Goal: Task Accomplishment & Management: Use online tool/utility

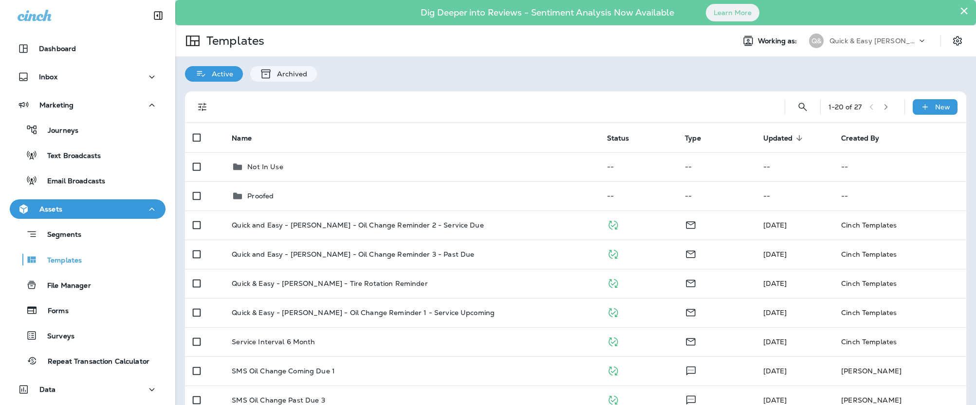
click at [880, 43] on p "Quick & Easy [PERSON_NAME]" at bounding box center [873, 41] width 88 height 8
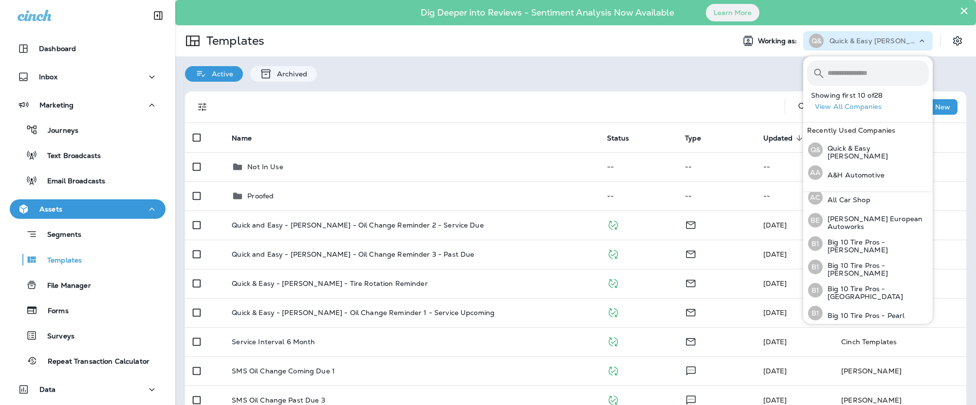
scroll to position [323, 0]
click at [866, 105] on button "View All Companies" at bounding box center [872, 106] width 122 height 15
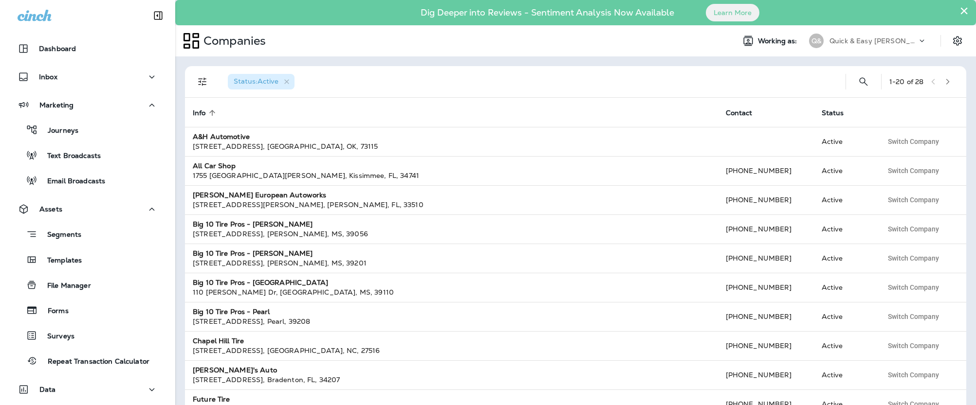
click at [906, 40] on div "Quick & Easy [PERSON_NAME]" at bounding box center [873, 41] width 88 height 15
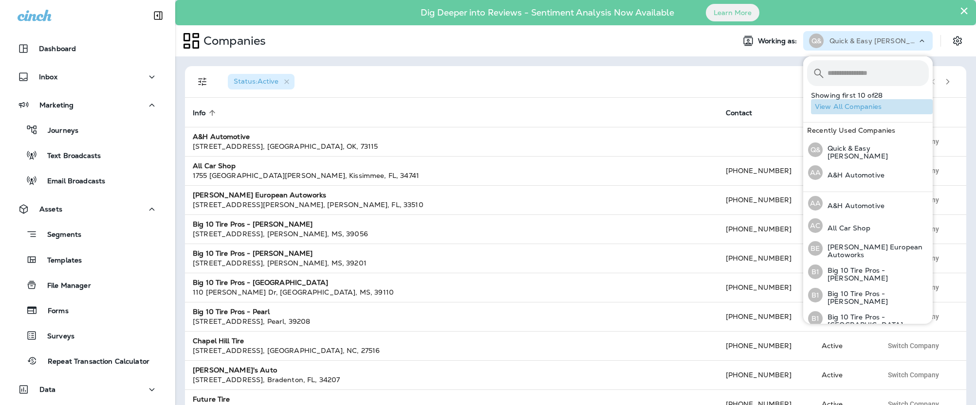
click at [862, 106] on button "View All Companies" at bounding box center [872, 106] width 122 height 15
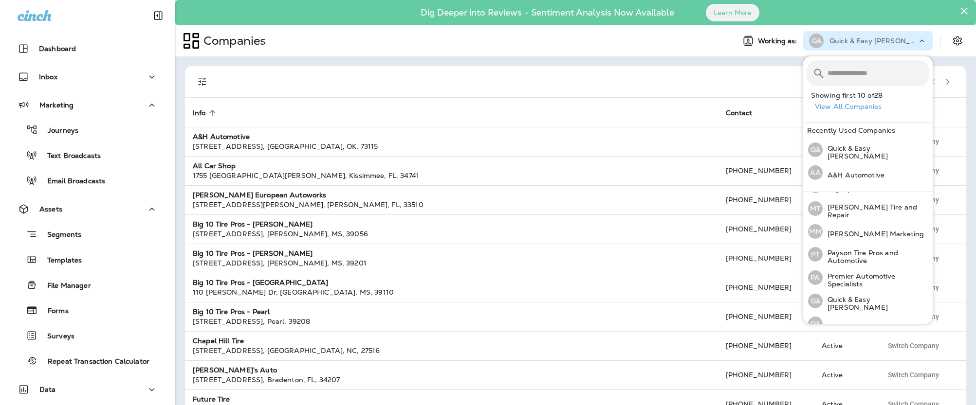
scroll to position [323, 0]
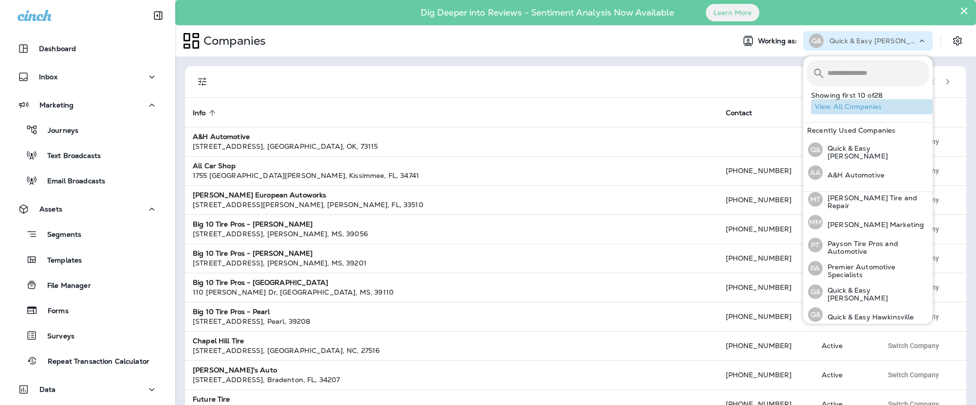
click at [863, 108] on button "View All Companies" at bounding box center [872, 106] width 122 height 15
click at [523, 61] on div "1 - 20 of 28 Info sorted ascending Contact Status A&H Automotive [STREET_ADDRES…" at bounding box center [575, 230] width 801 height 349
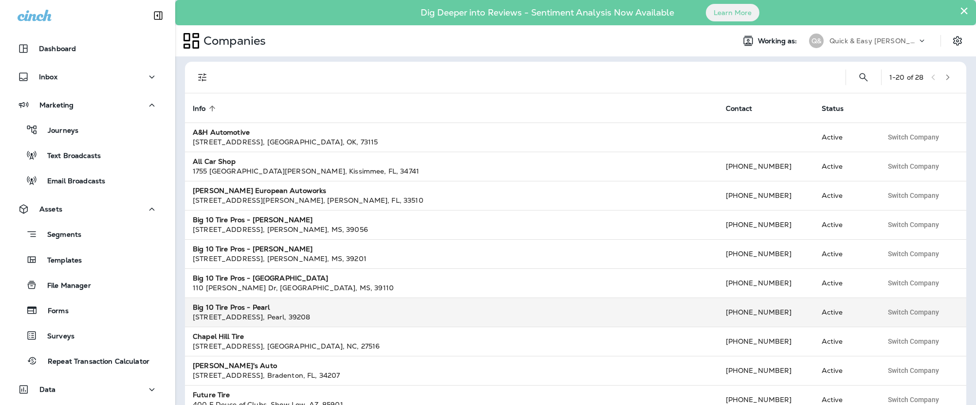
scroll to position [0, 0]
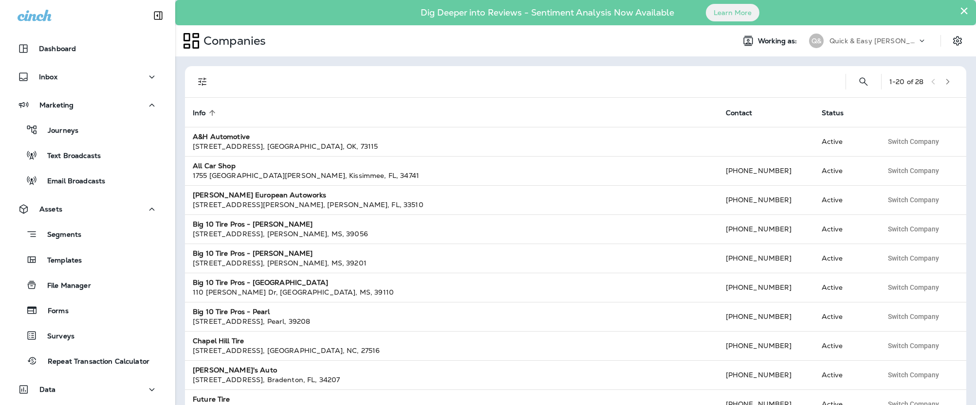
click at [950, 81] on icon "button" at bounding box center [947, 82] width 3 height 6
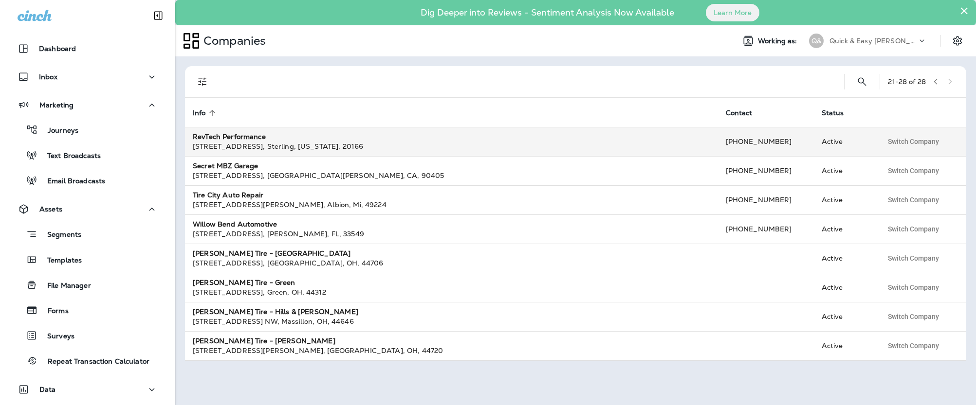
click at [272, 146] on div "[STREET_ADDRESS][US_STATE]" at bounding box center [451, 147] width 517 height 10
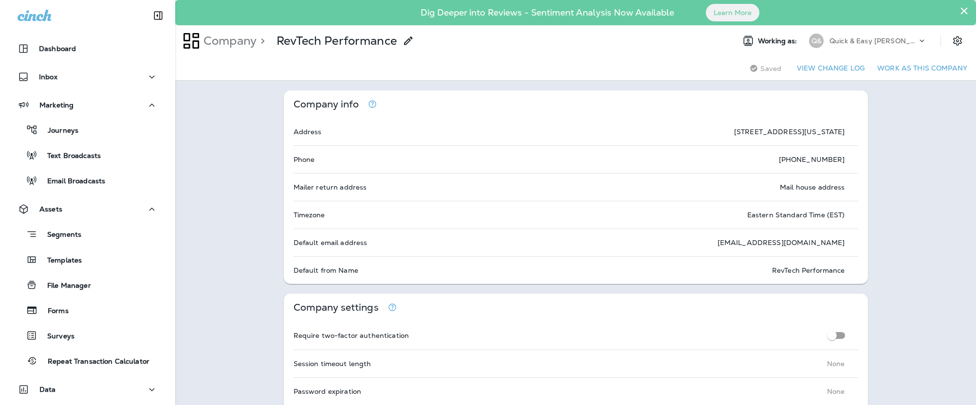
click at [909, 68] on button "Work as this company" at bounding box center [922, 68] width 98 height 15
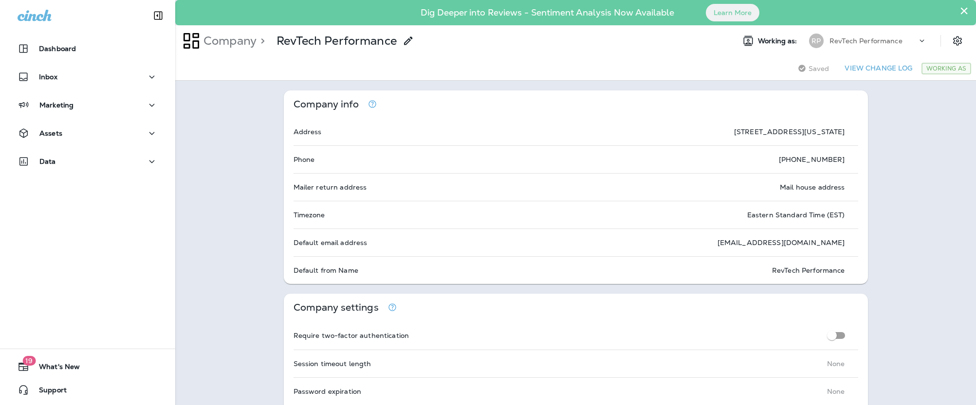
click at [883, 69] on button "View Change Log" at bounding box center [878, 68] width 75 height 15
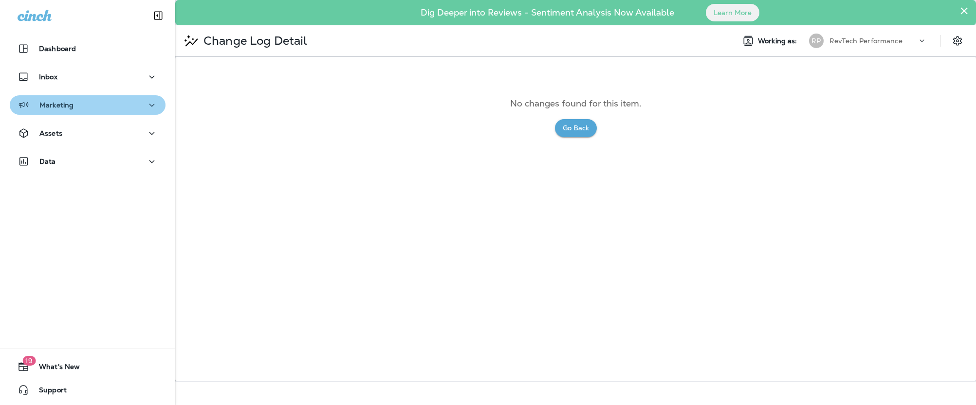
click at [73, 105] on p "Marketing" at bounding box center [56, 105] width 34 height 8
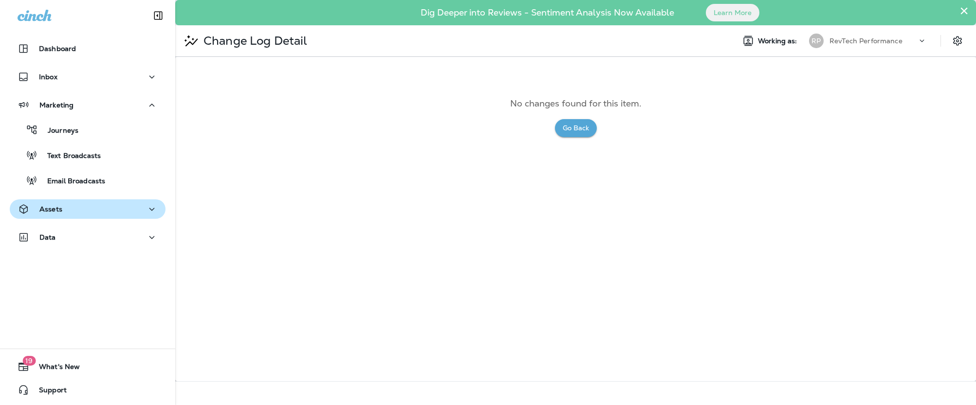
click at [73, 207] on div "Assets" at bounding box center [88, 209] width 140 height 12
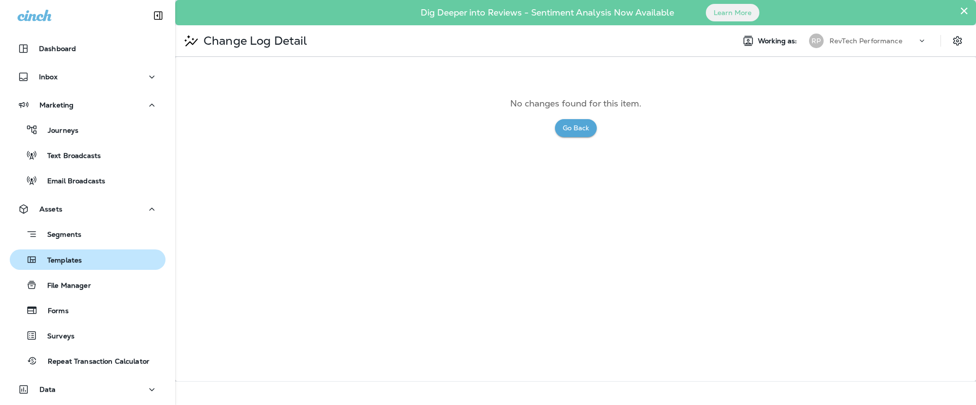
click at [74, 263] on p "Templates" at bounding box center [59, 260] width 44 height 9
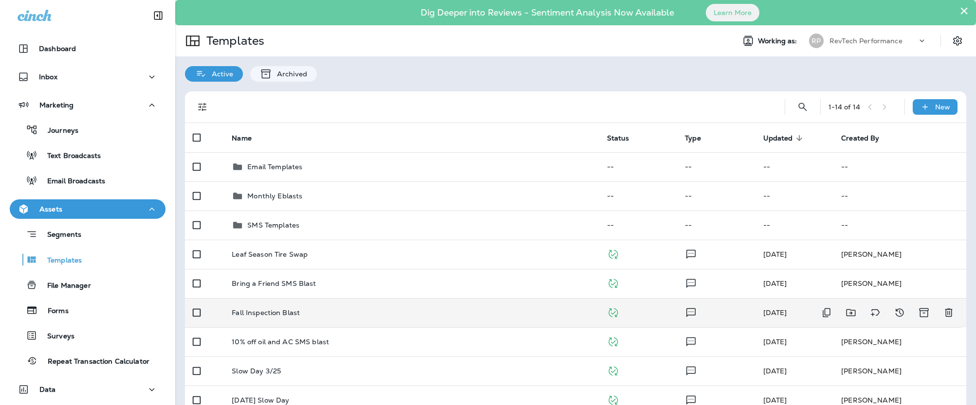
click at [287, 314] on p "Fall Inspection Blast" at bounding box center [266, 313] width 68 height 8
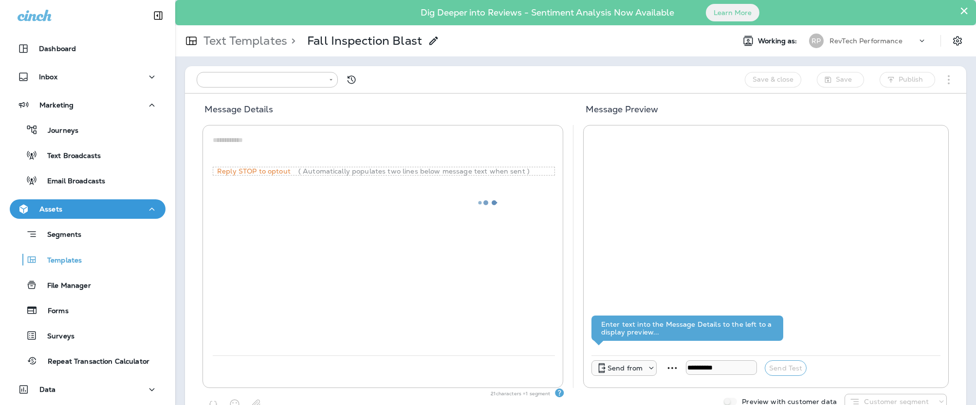
type input "**********"
type textarea "**********"
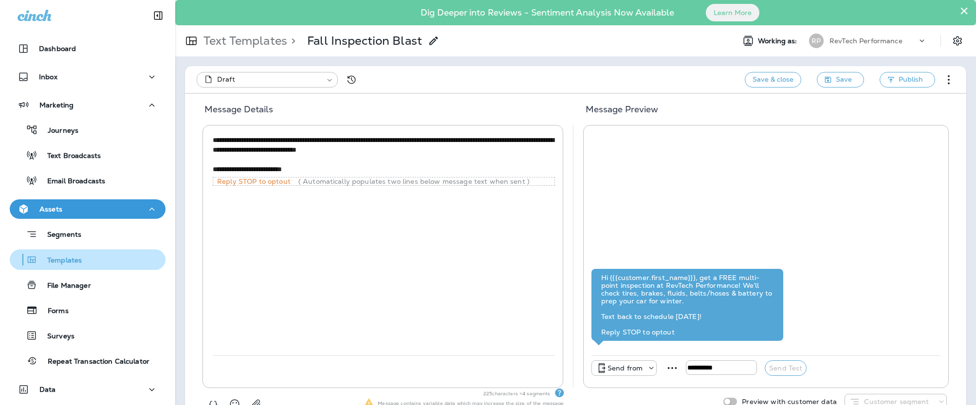
click at [71, 260] on p "Templates" at bounding box center [59, 260] width 44 height 9
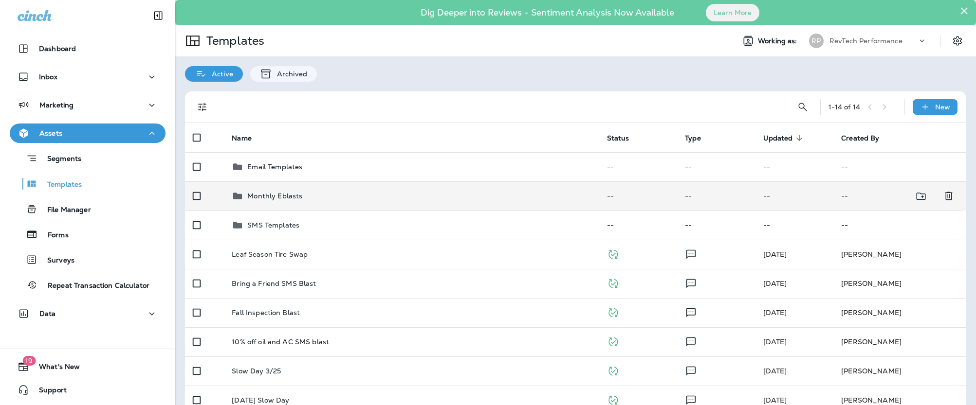
click at [283, 198] on p "Monthly Eblasts" at bounding box center [274, 196] width 55 height 8
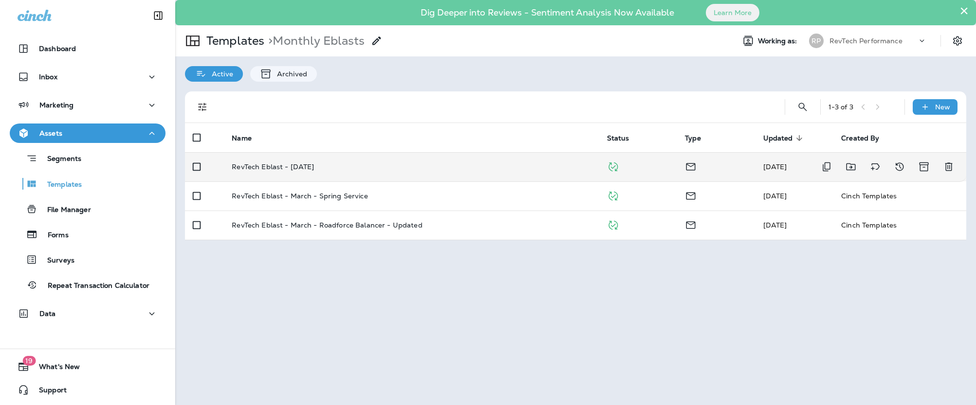
click at [310, 168] on p "RevTech Eblast - Easter 2025" at bounding box center [273, 167] width 82 height 8
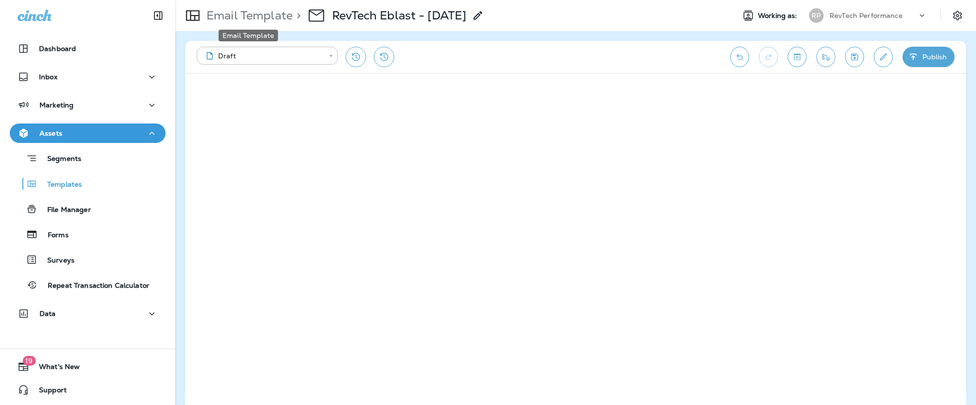
click at [285, 12] on p "Email Template" at bounding box center [247, 15] width 90 height 15
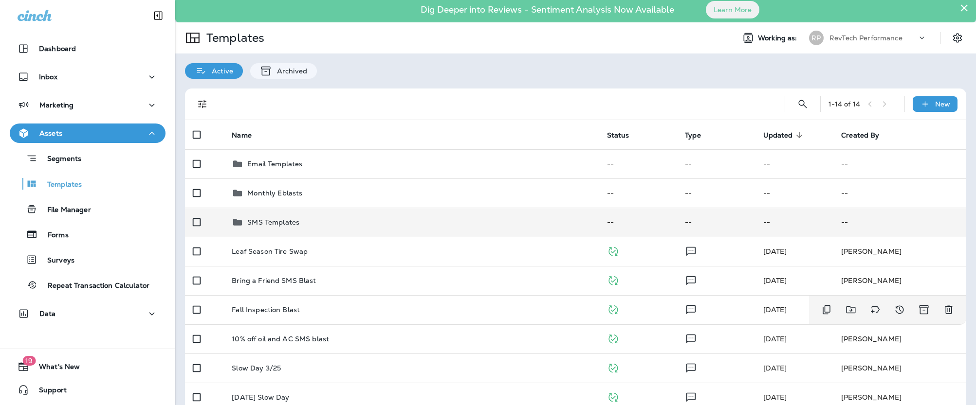
scroll to position [4, 0]
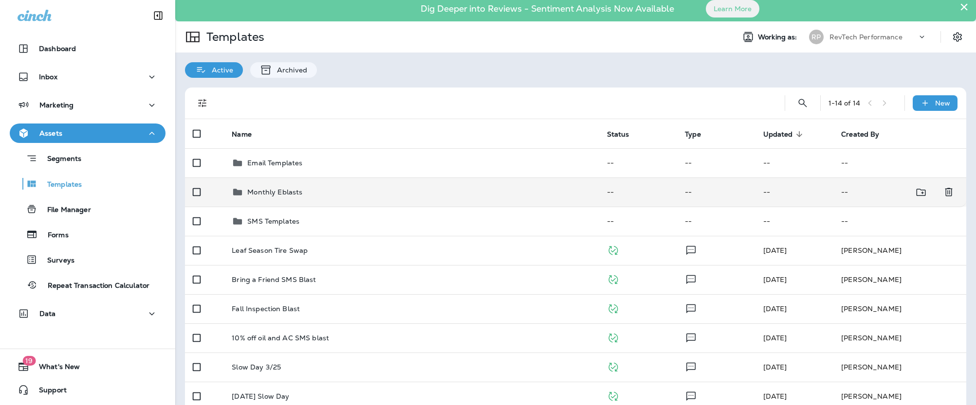
click at [306, 196] on div "Monthly Eblasts" at bounding box center [411, 192] width 359 height 12
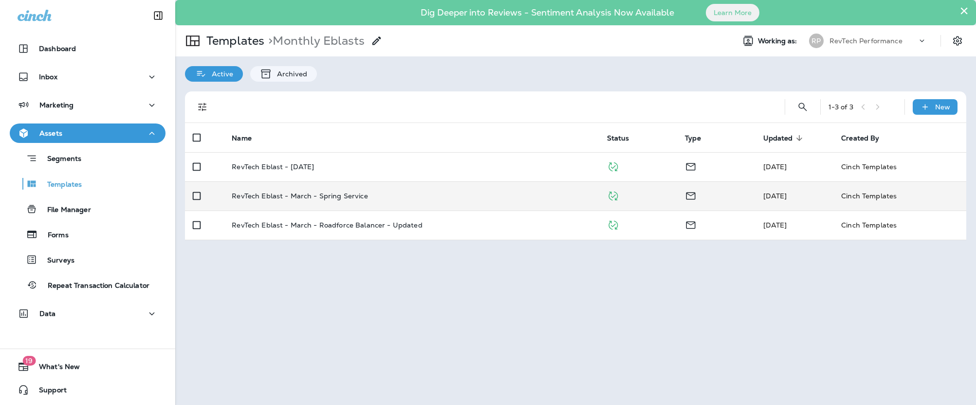
click at [301, 197] on p "RevTech Eblast - March - Spring Service" at bounding box center [300, 196] width 136 height 8
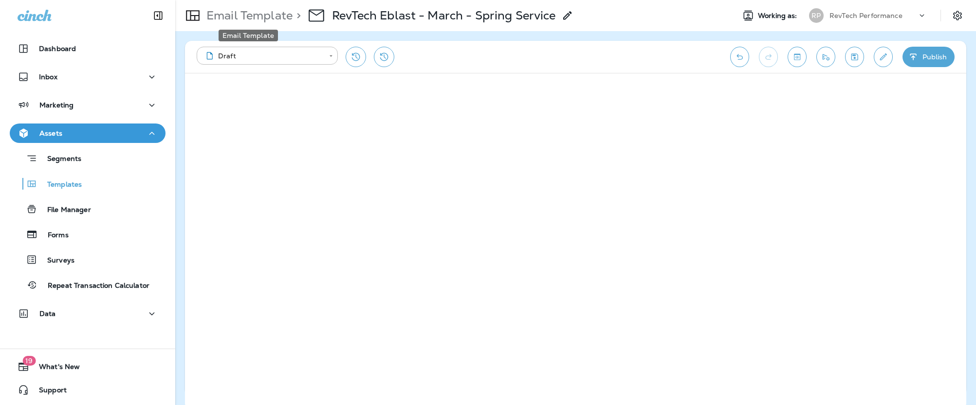
click at [226, 13] on p "Email Template" at bounding box center [247, 15] width 90 height 15
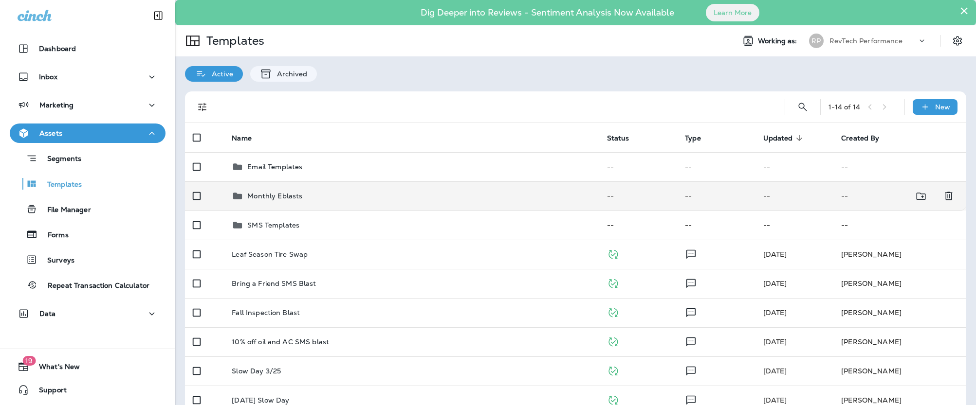
click at [274, 194] on p "Monthly Eblasts" at bounding box center [274, 196] width 55 height 8
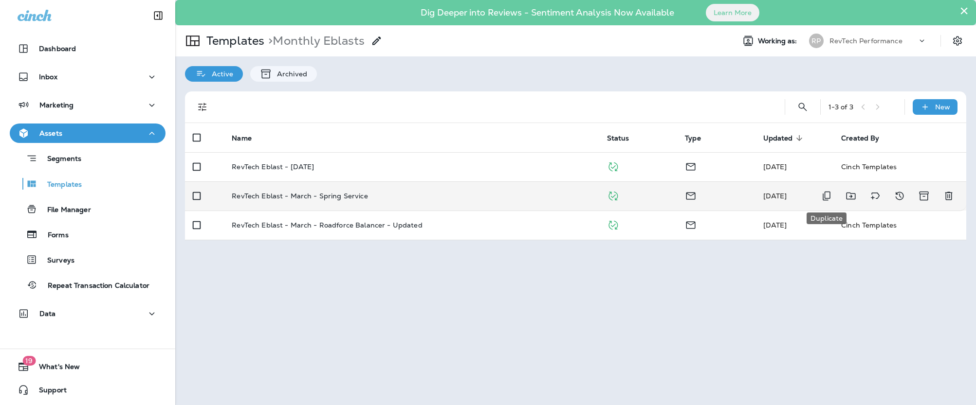
click at [827, 198] on icon "Duplicate" at bounding box center [827, 196] width 12 height 12
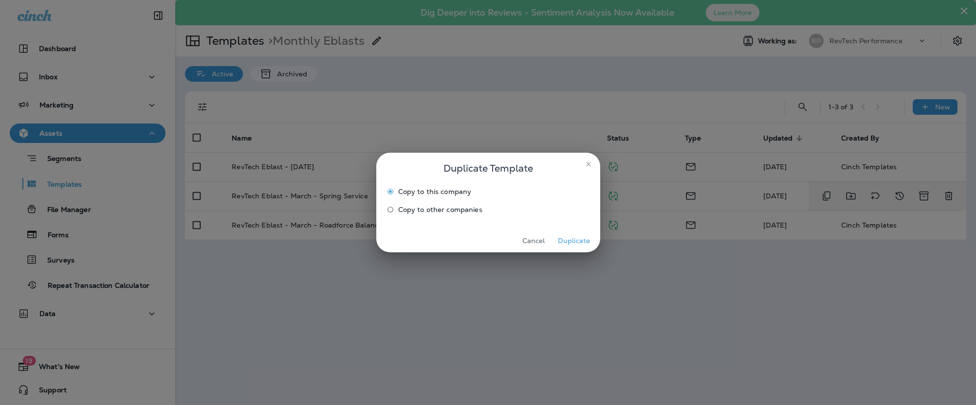
click at [573, 241] on button "Duplicate" at bounding box center [574, 241] width 37 height 15
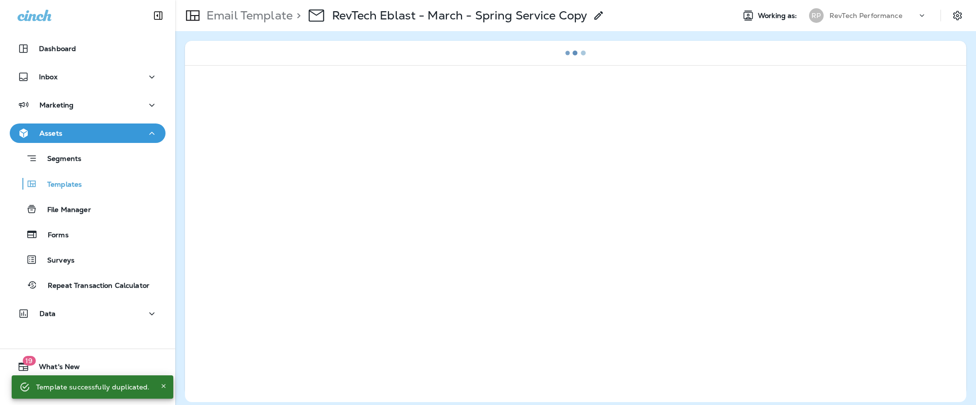
click at [601, 16] on icon at bounding box center [599, 16] width 12 height 12
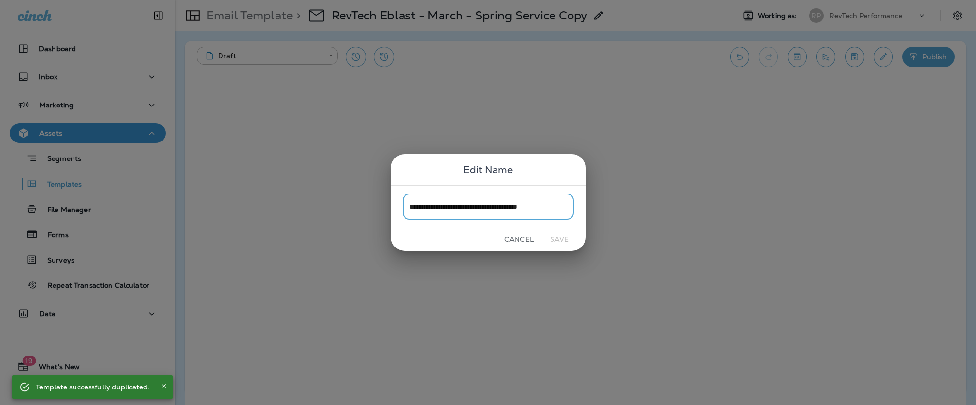
click at [535, 211] on input "**********" at bounding box center [488, 207] width 171 height 26
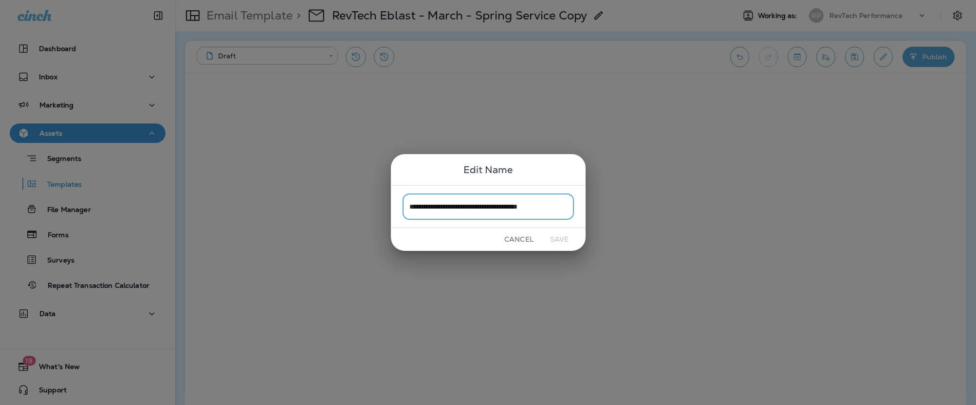
drag, startPoint x: 466, startPoint y: 206, endPoint x: 486, endPoint y: 206, distance: 20.4
click at [486, 206] on input "**********" at bounding box center [488, 207] width 171 height 26
drag, startPoint x: 501, startPoint y: 205, endPoint x: 615, endPoint y: 213, distance: 114.6
click at [615, 213] on div "**********" at bounding box center [488, 202] width 976 height 405
click at [510, 212] on input "**********" at bounding box center [488, 207] width 171 height 26
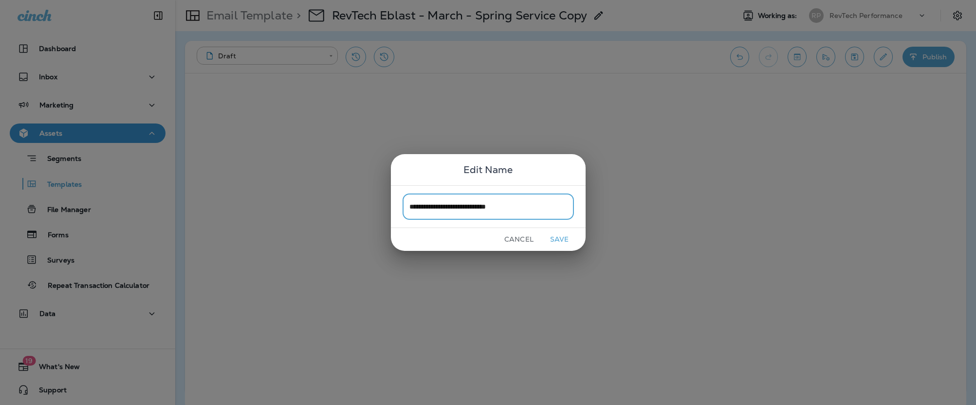
drag, startPoint x: 499, startPoint y: 207, endPoint x: 516, endPoint y: 207, distance: 17.0
click at [516, 207] on input "**********" at bounding box center [488, 207] width 171 height 26
paste input "text"
type input "**********"
click at [558, 237] on button "Save" at bounding box center [559, 239] width 37 height 15
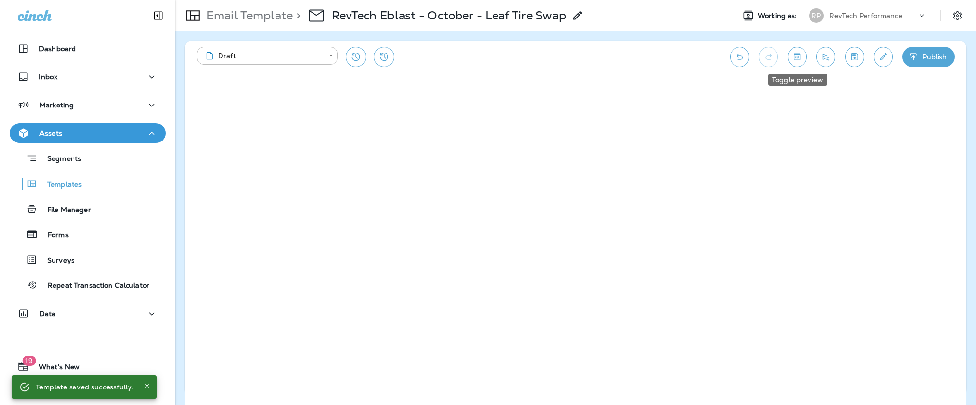
click at [792, 59] on icon "Toggle preview" at bounding box center [797, 57] width 10 height 10
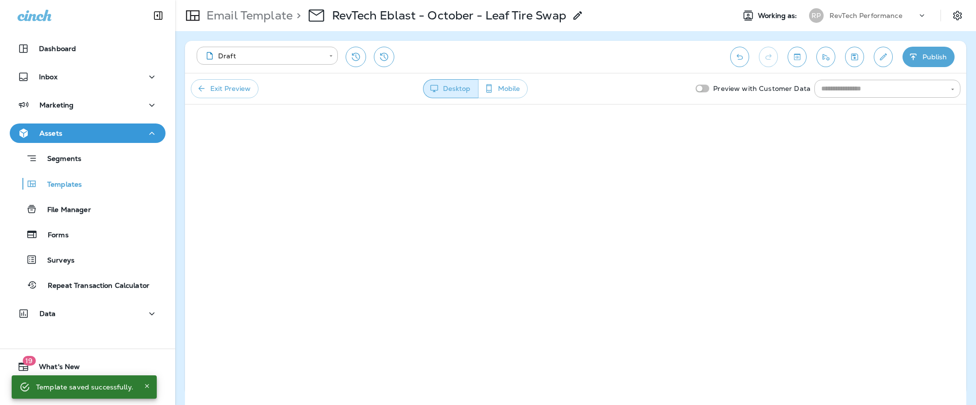
click at [494, 88] on icon "button" at bounding box center [489, 89] width 10 height 10
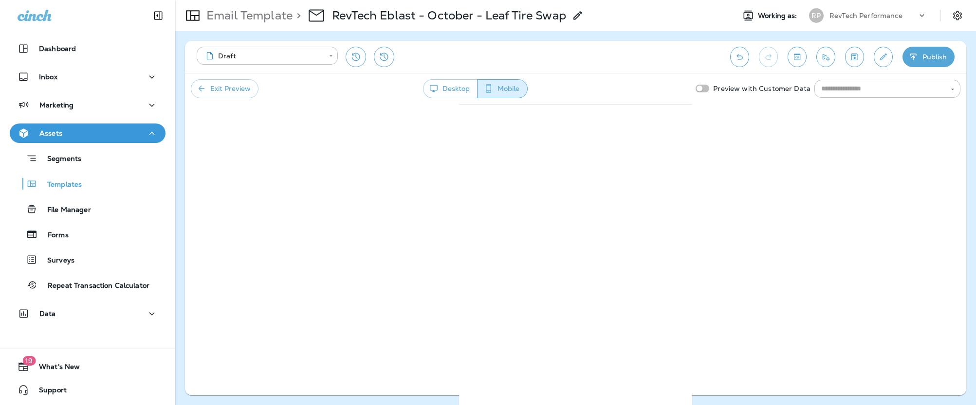
click at [461, 93] on button "Desktop" at bounding box center [450, 88] width 55 height 19
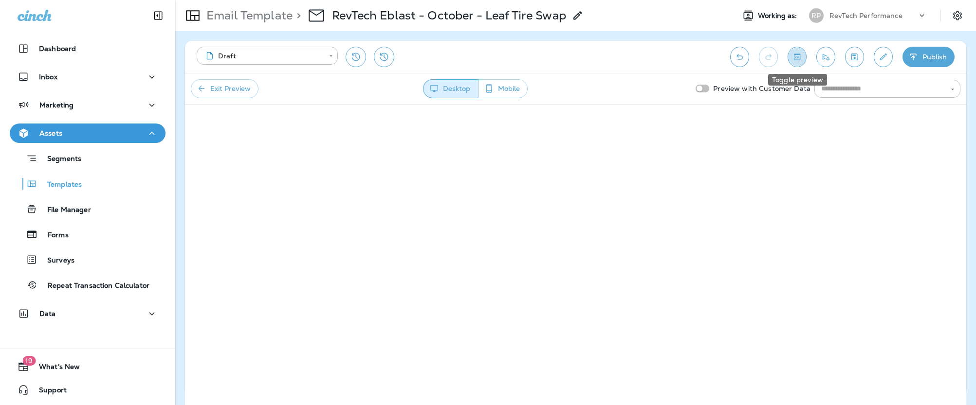
click at [793, 59] on icon "Toggle preview" at bounding box center [797, 57] width 10 height 10
